Goal: Check status: Check status

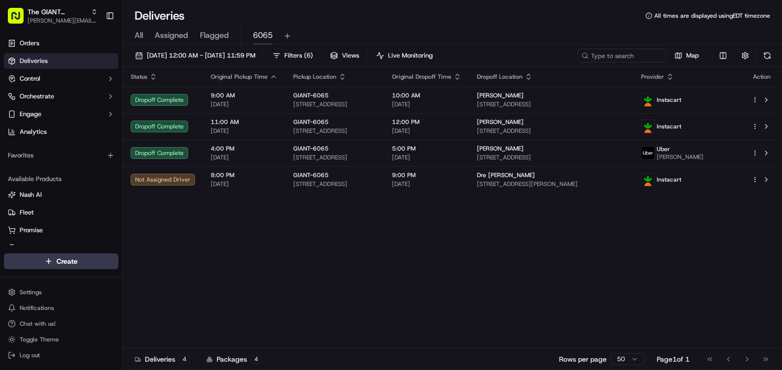
scroll to position [32, 0]
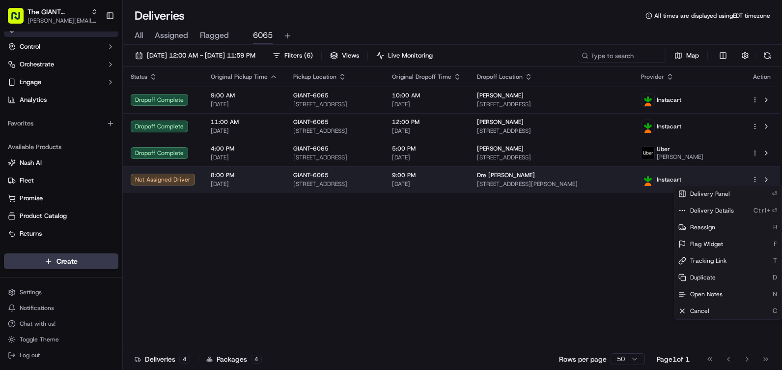
click at [753, 177] on html "The GIANT Company [PERSON_NAME][EMAIL_ADDRESS][PERSON_NAME][DOMAIN_NAME] Toggle…" at bounding box center [391, 185] width 782 height 370
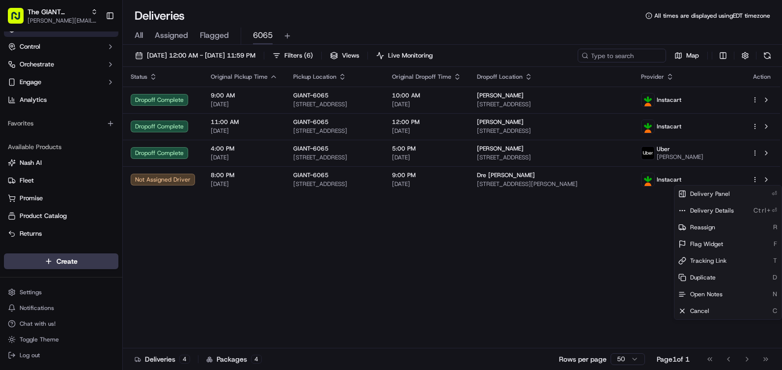
click at [548, 272] on html "The GIANT Company [PERSON_NAME][EMAIL_ADDRESS][PERSON_NAME][DOMAIN_NAME] Toggle…" at bounding box center [391, 185] width 782 height 370
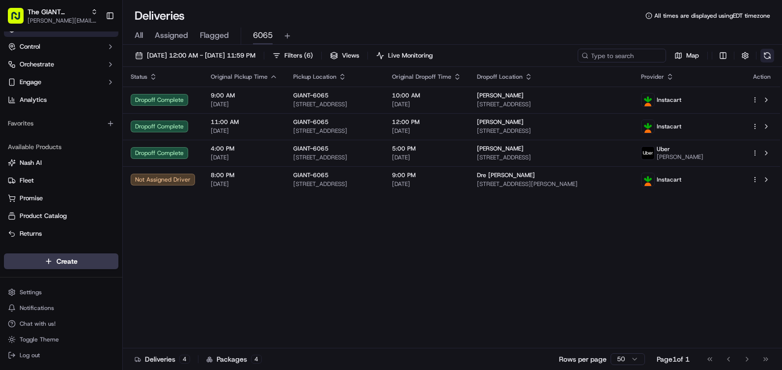
click at [769, 50] on button at bounding box center [768, 56] width 14 height 14
click at [771, 49] on button at bounding box center [768, 56] width 14 height 14
click at [765, 53] on button at bounding box center [768, 56] width 14 height 14
click at [778, 56] on div "[DATE] 12:00 AM - [DATE] 11:59 PM Filters ( 6 ) Views Live Monitoring Map" at bounding box center [453, 58] width 660 height 18
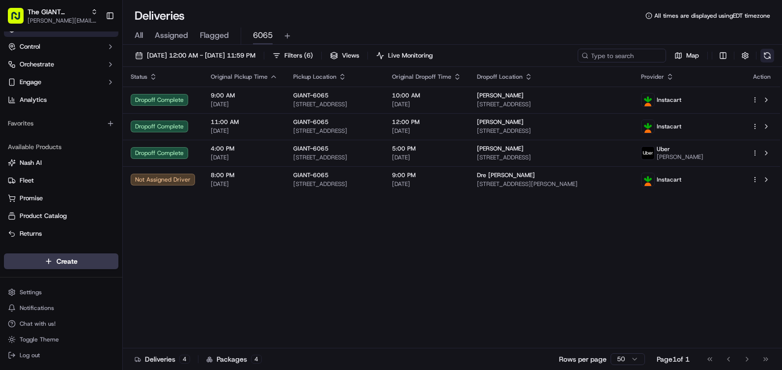
click at [765, 52] on button at bounding box center [768, 56] width 14 height 14
click at [760, 54] on div "Map" at bounding box center [676, 56] width 197 height 14
click at [775, 58] on div "[DATE] 12:00 AM - [DATE] 11:59 PM Filters ( 6 ) Views Live Monitoring Map" at bounding box center [453, 58] width 660 height 18
click at [769, 54] on button at bounding box center [768, 56] width 14 height 14
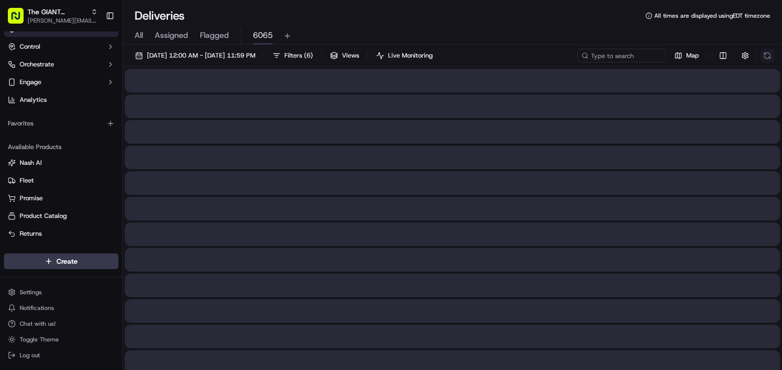
click at [769, 54] on div "Map" at bounding box center [676, 56] width 197 height 14
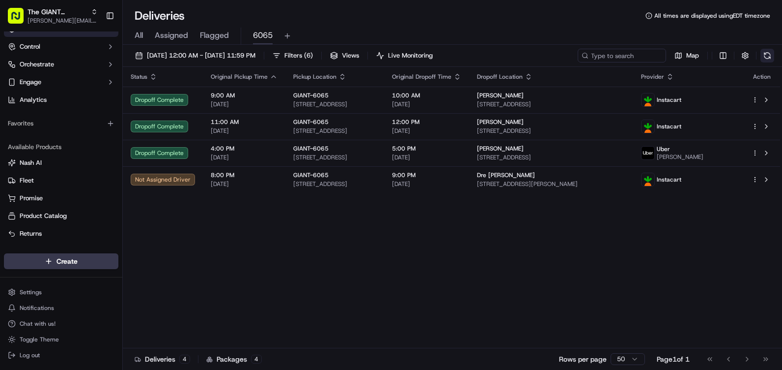
click at [769, 54] on button at bounding box center [768, 56] width 14 height 14
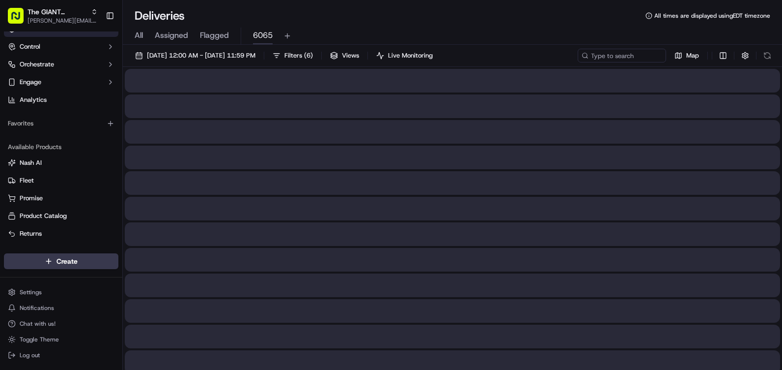
drag, startPoint x: 769, startPoint y: 54, endPoint x: 772, endPoint y: 48, distance: 6.4
click at [771, 49] on div "Map" at bounding box center [676, 56] width 197 height 14
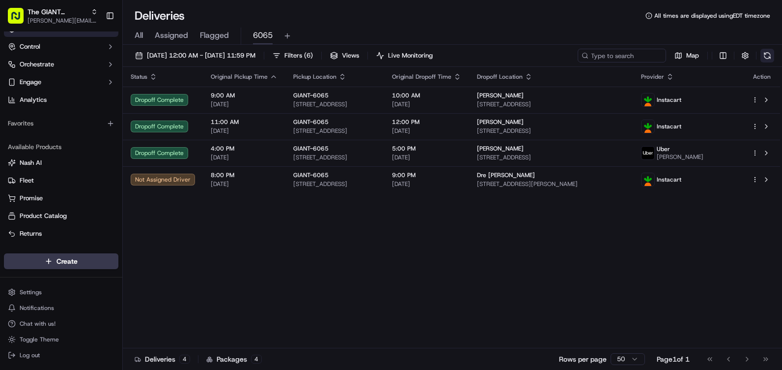
click at [770, 53] on button at bounding box center [768, 56] width 14 height 14
click at [770, 52] on button at bounding box center [768, 56] width 14 height 14
